Goal: Task Accomplishment & Management: Manage account settings

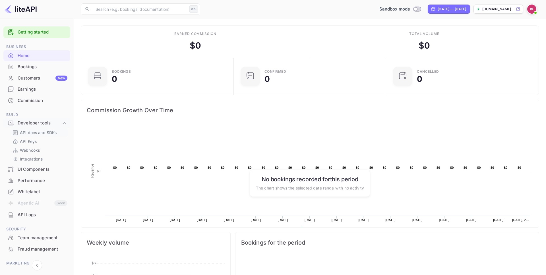
scroll to position [92, 149]
click at [40, 189] on div "Whitelabel" at bounding box center [43, 192] width 50 height 7
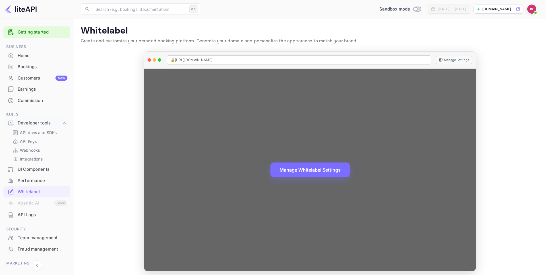
click at [213, 165] on div "Manage Whitelabel Settings" at bounding box center [310, 170] width 332 height 202
click at [451, 160] on div "Manage Whitelabel Settings" at bounding box center [310, 170] width 332 height 202
click at [310, 167] on button "Manage Whitelabel Settings" at bounding box center [309, 169] width 79 height 15
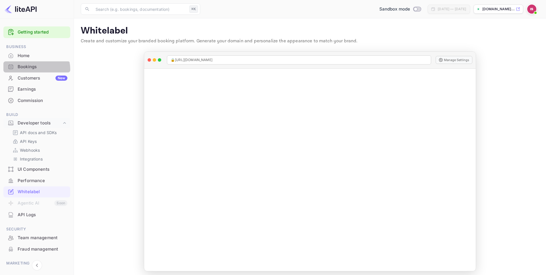
click at [32, 69] on div "Bookings" at bounding box center [43, 67] width 50 height 7
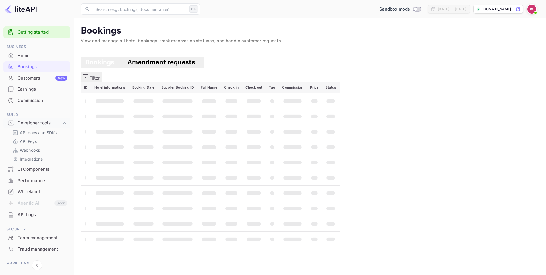
click at [32, 93] on div "Earnings" at bounding box center [36, 89] width 67 height 11
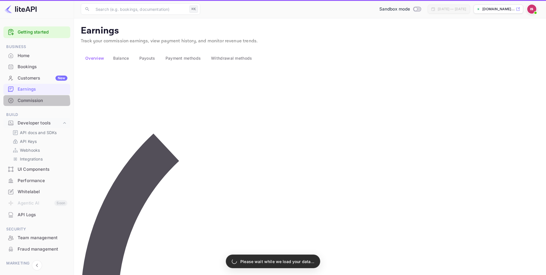
click at [32, 103] on div "Commission" at bounding box center [43, 101] width 50 height 7
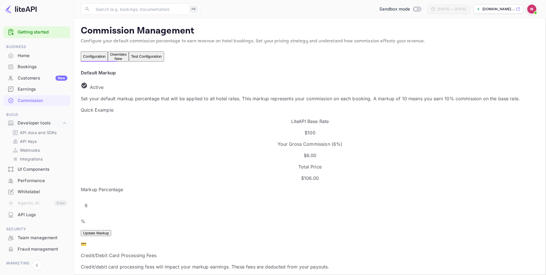
scroll to position [101, 286]
click at [127, 58] on div "Overrides New" at bounding box center [118, 56] width 16 height 9
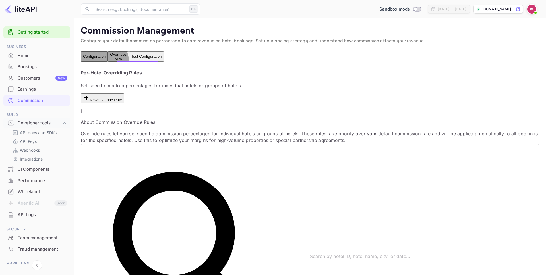
click at [164, 62] on button "Test Configuration" at bounding box center [146, 56] width 35 height 10
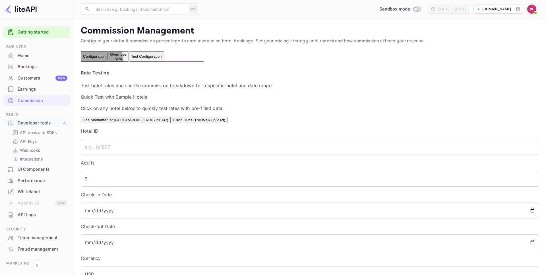
click at [129, 61] on button "Overrides New" at bounding box center [118, 56] width 21 height 10
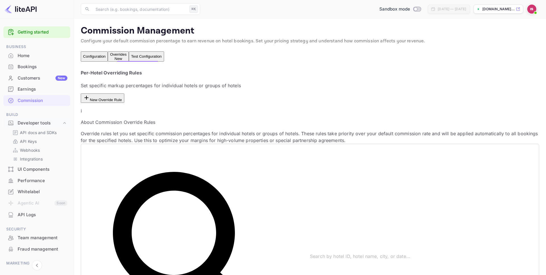
click at [45, 69] on div "Bookings" at bounding box center [43, 67] width 50 height 7
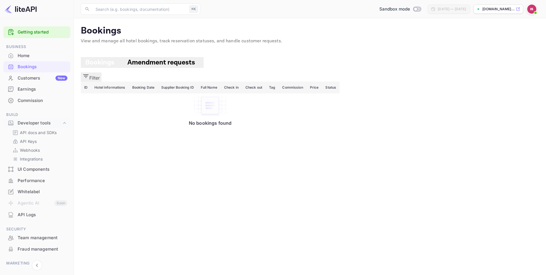
click at [46, 188] on div "Whitelabel" at bounding box center [36, 192] width 67 height 11
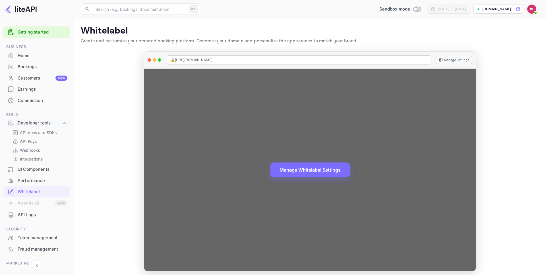
click at [297, 115] on div "Manage Whitelabel Settings" at bounding box center [310, 170] width 332 height 202
click at [451, 61] on button "Manage Settings" at bounding box center [454, 60] width 37 height 8
click at [212, 60] on span "🔒 https://idan-solimani-706wt.nuitee.link" at bounding box center [192, 59] width 42 height 5
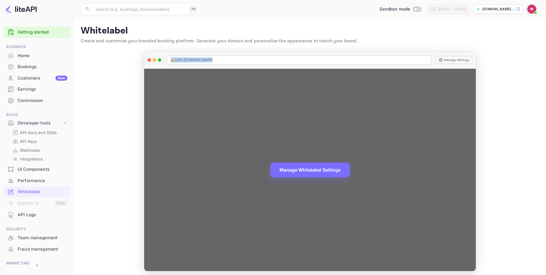
copy span "🔒 https://idan-solimani-706wt.nuitee.link"
click at [453, 61] on button "Manage Settings" at bounding box center [454, 60] width 37 height 8
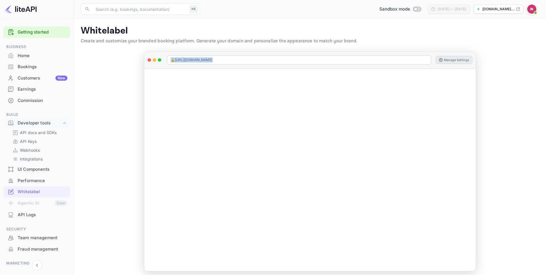
click at [44, 218] on div "API Logs" at bounding box center [43, 215] width 50 height 7
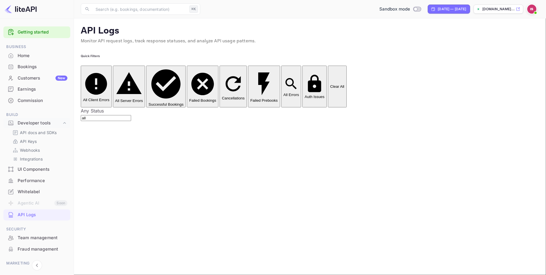
click at [39, 182] on div "Performance" at bounding box center [43, 181] width 50 height 7
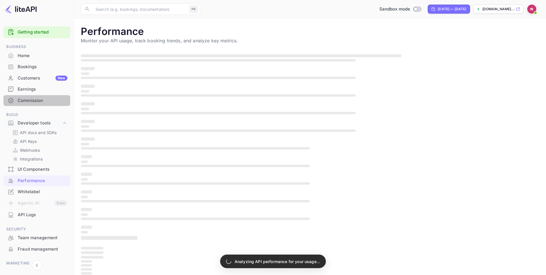
click at [41, 98] on div "Commission" at bounding box center [43, 101] width 50 height 7
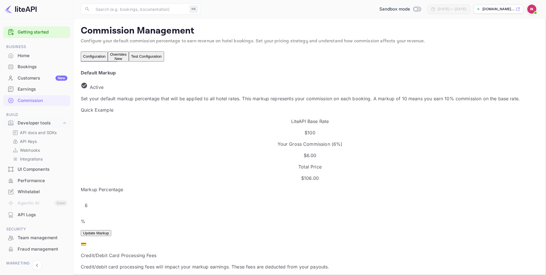
click at [108, 42] on p "Configure your default commission percentage to earn revenue on hotel bookings.…" at bounding box center [310, 41] width 458 height 7
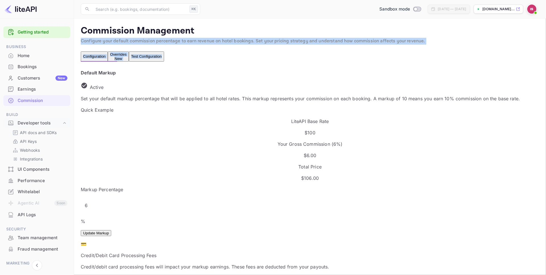
click at [108, 42] on p "Configure your default commission percentage to earn revenue on hotel bookings.…" at bounding box center [310, 41] width 458 height 7
click at [129, 62] on button "Overrides New" at bounding box center [118, 56] width 21 height 10
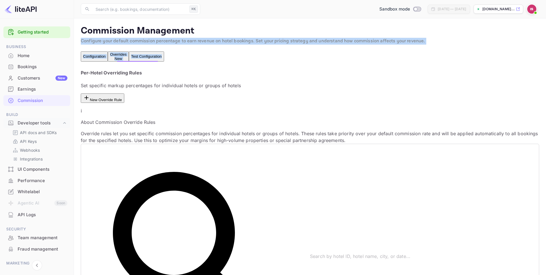
click at [164, 59] on button "Test Configuration" at bounding box center [146, 56] width 35 height 10
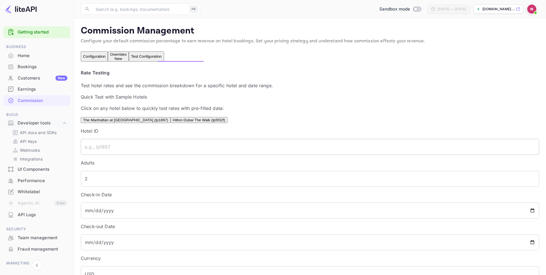
click at [134, 155] on input "text" at bounding box center [310, 147] width 458 height 16
click at [129, 62] on button "Overrides New" at bounding box center [118, 56] width 21 height 10
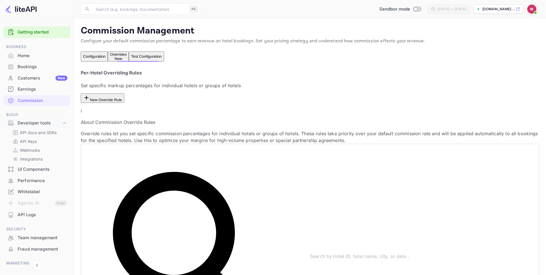
click at [102, 61] on button "Configuration" at bounding box center [94, 56] width 27 height 10
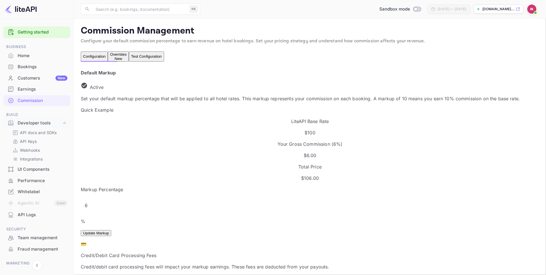
scroll to position [101, 286]
click at [41, 188] on div "Whitelabel" at bounding box center [36, 192] width 67 height 11
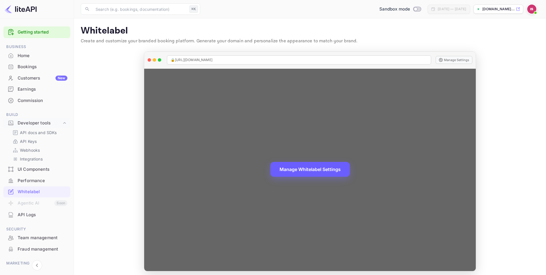
click at [299, 169] on button "Manage Whitelabel Settings" at bounding box center [309, 169] width 79 height 15
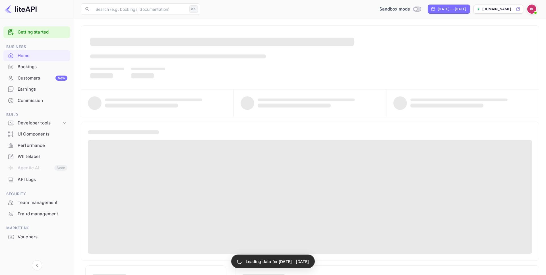
click at [530, 10] on img at bounding box center [531, 9] width 9 height 9
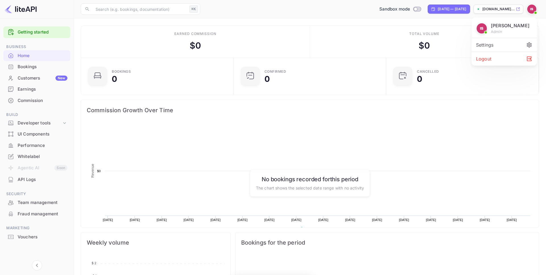
scroll to position [92, 149]
click at [497, 59] on div "Logout" at bounding box center [503, 59] width 65 height 14
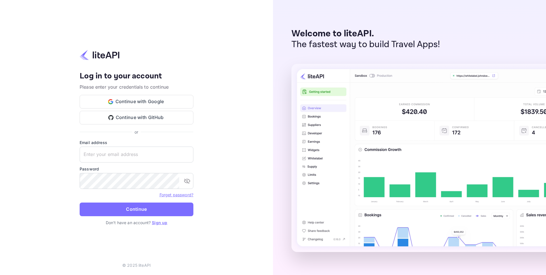
type input "idan@hotely.deals"
click at [187, 183] on icon "toggle password visibility" at bounding box center [187, 181] width 7 height 7
click at [143, 154] on input "idan@hotely.deals" at bounding box center [137, 155] width 114 height 16
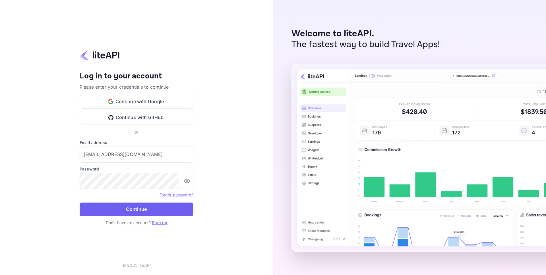
click at [114, 212] on button "Continue" at bounding box center [137, 210] width 114 height 14
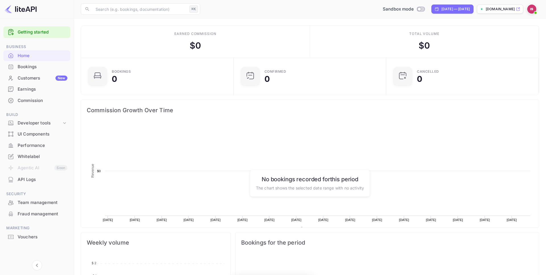
scroll to position [92, 149]
click at [519, 8] on icon at bounding box center [518, 9] width 4 height 4
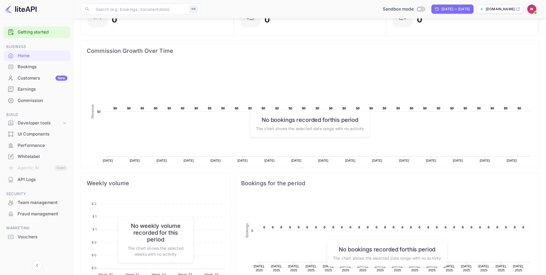
scroll to position [159, 0]
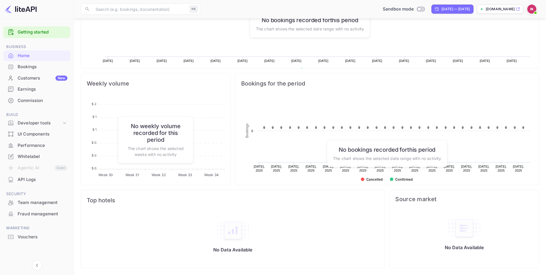
click at [38, 156] on div "Whitelabel" at bounding box center [43, 157] width 50 height 7
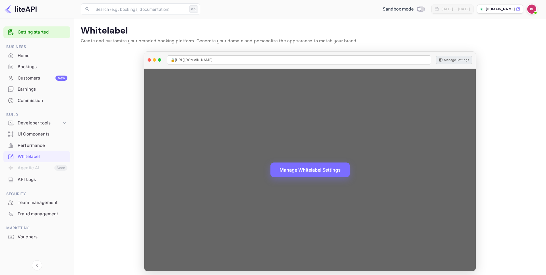
click at [451, 59] on button "Manage Settings" at bounding box center [454, 60] width 37 height 8
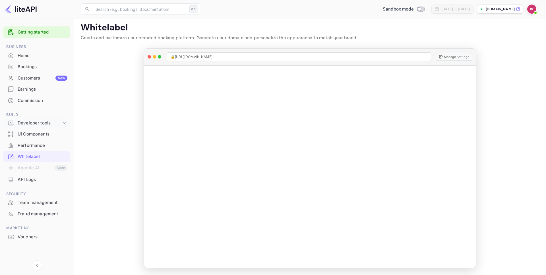
click at [41, 123] on div "Developer tools" at bounding box center [40, 123] width 44 height 7
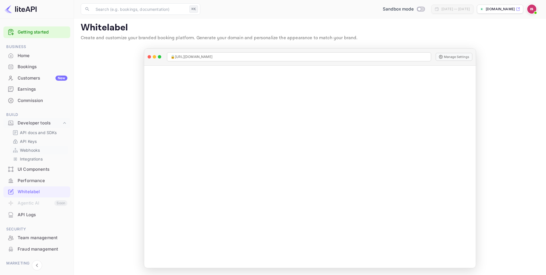
click at [38, 151] on p "Webhooks" at bounding box center [30, 150] width 20 height 6
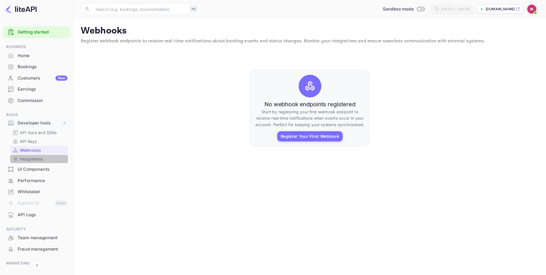
click at [45, 159] on link "Integrations" at bounding box center [39, 159] width 53 height 6
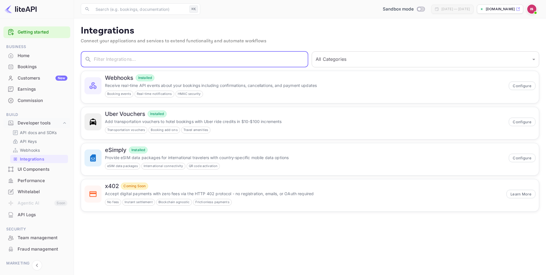
click at [139, 65] on input "text" at bounding box center [201, 59] width 214 height 16
click at [40, 140] on link "API Keys" at bounding box center [39, 141] width 53 height 6
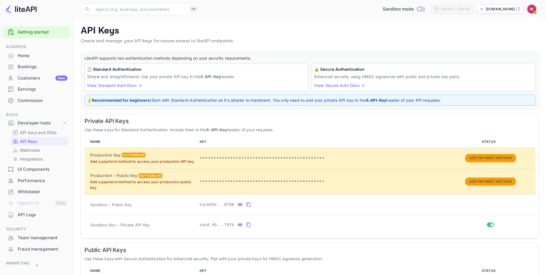
click at [42, 133] on p "API docs and SDKs" at bounding box center [38, 133] width 37 height 6
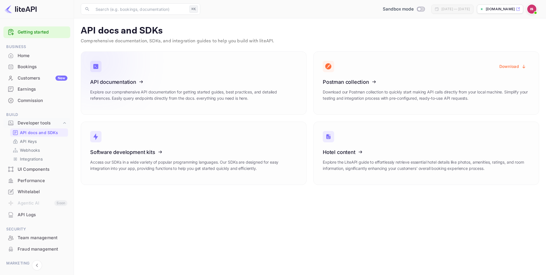
click at [255, 84] on h3 "API documentation" at bounding box center [193, 82] width 207 height 6
click at [42, 123] on div "Developer tools" at bounding box center [40, 123] width 44 height 7
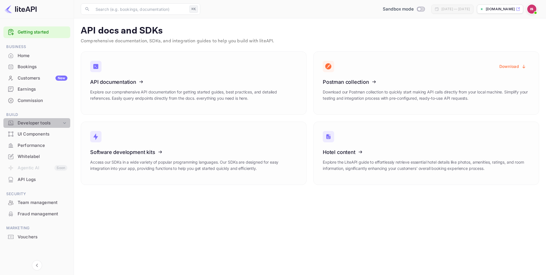
click at [42, 123] on div "Developer tools" at bounding box center [40, 123] width 44 height 7
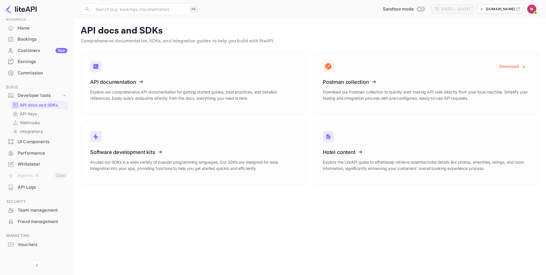
scroll to position [34, 0]
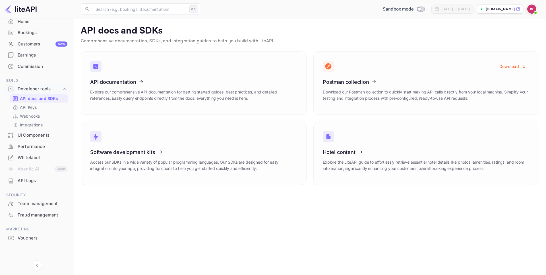
click at [24, 237] on div "Vouchers" at bounding box center [43, 238] width 50 height 7
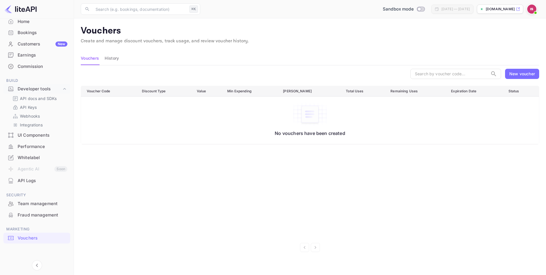
click at [516, 78] on div "New voucher" at bounding box center [522, 74] width 34 height 10
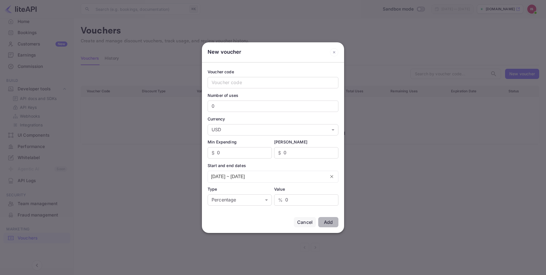
click at [309, 223] on div "Cancel" at bounding box center [304, 222] width 15 height 7
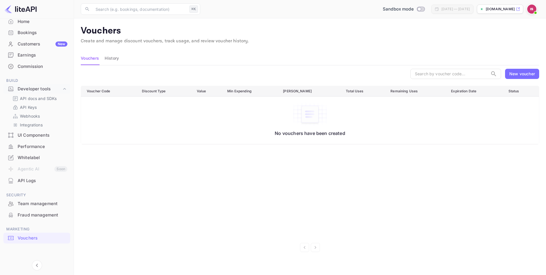
click at [37, 138] on div "UI Components" at bounding box center [43, 135] width 50 height 7
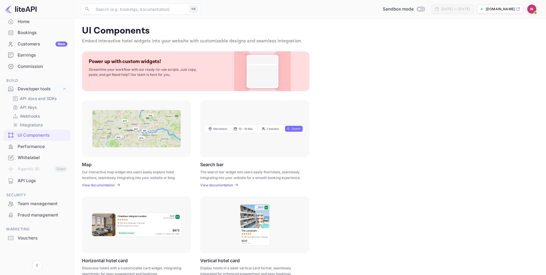
click at [220, 185] on p "View documentation" at bounding box center [216, 185] width 33 height 4
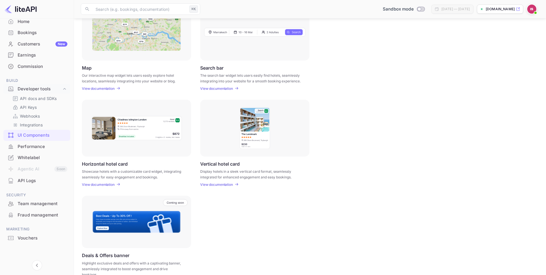
scroll to position [108, 0]
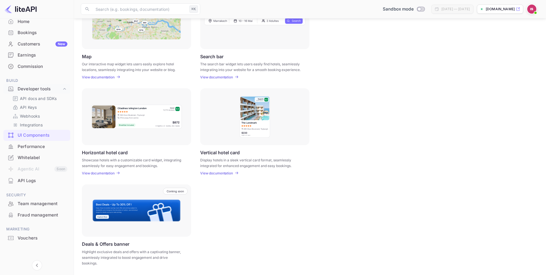
click at [117, 173] on icon at bounding box center [118, 173] width 4 height 4
click at [40, 53] on div "Earnings" at bounding box center [43, 55] width 50 height 7
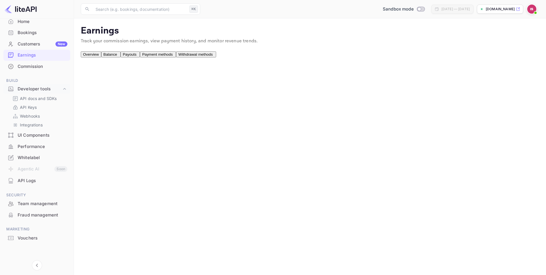
click at [114, 57] on button "Balance" at bounding box center [110, 54] width 19 height 6
click at [136, 57] on span "Payouts" at bounding box center [130, 54] width 14 height 4
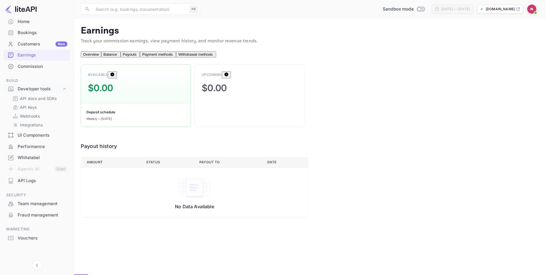
click at [173, 57] on span "Payment methods" at bounding box center [157, 54] width 30 height 4
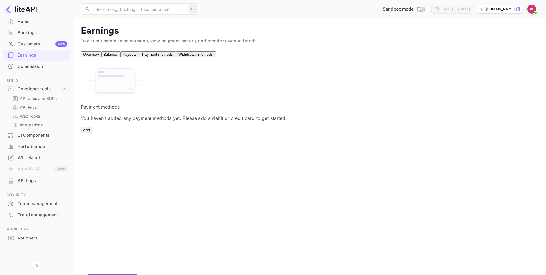
click at [213, 57] on span "Withdrawal methods" at bounding box center [195, 54] width 34 height 4
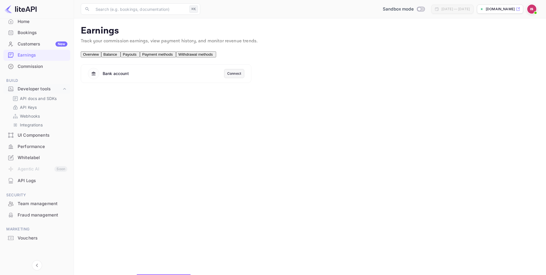
click at [173, 57] on span "Payment methods" at bounding box center [157, 54] width 30 height 4
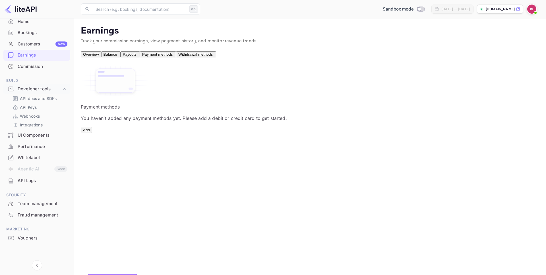
click at [136, 55] on span "Payouts" at bounding box center [130, 54] width 14 height 4
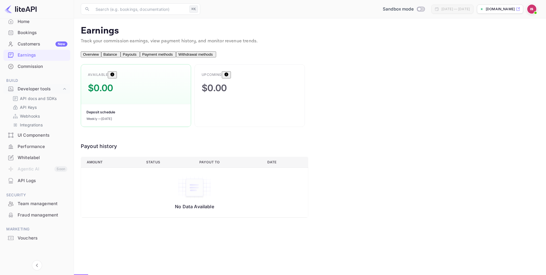
click at [117, 57] on span "Balance" at bounding box center [110, 54] width 14 height 4
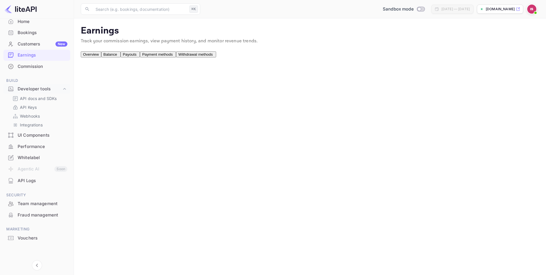
click at [99, 57] on span "Overview" at bounding box center [91, 54] width 16 height 4
click at [117, 57] on span "Balance" at bounding box center [110, 54] width 14 height 4
click at [140, 57] on button "Payouts" at bounding box center [130, 54] width 19 height 6
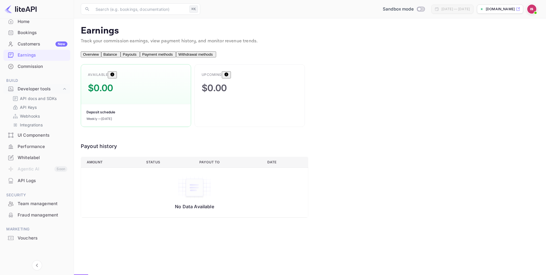
click at [99, 57] on span "Overview" at bounding box center [91, 54] width 16 height 4
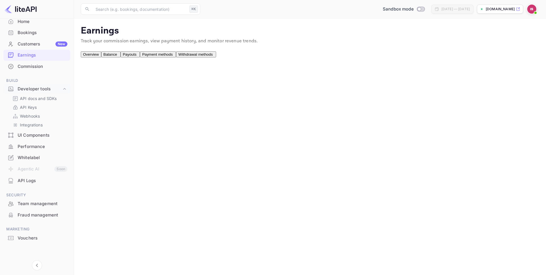
click at [43, 160] on div "Whitelabel" at bounding box center [43, 158] width 50 height 7
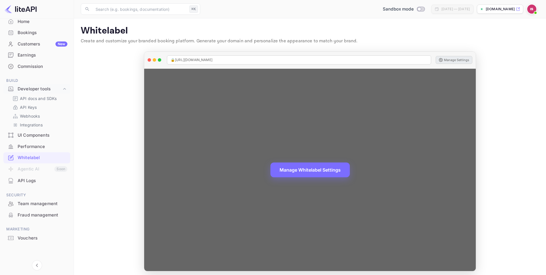
click at [448, 59] on button "Manage Settings" at bounding box center [454, 60] width 37 height 8
click at [307, 171] on button "Manage Whitelabel Settings" at bounding box center [309, 169] width 79 height 15
